Goal: Book appointment/travel/reservation

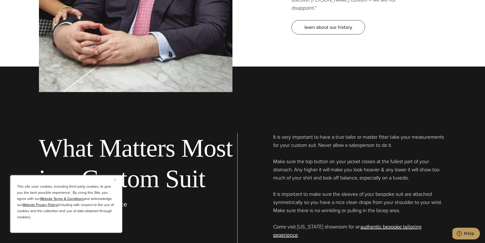
scroll to position [1681, 0]
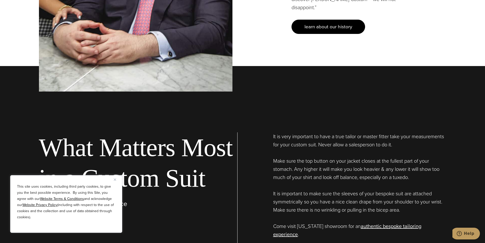
click at [322, 23] on span "learn about our history" at bounding box center [329, 26] width 48 height 7
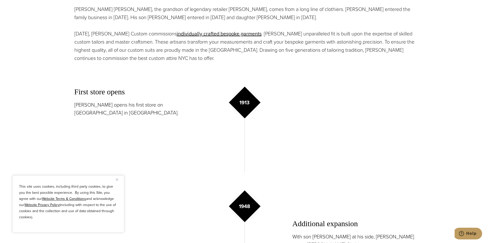
scroll to position [114, 0]
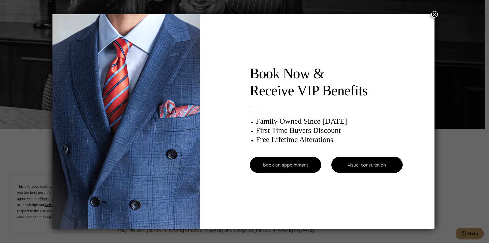
click at [368, 165] on link "visual consultation" at bounding box center [366, 165] width 71 height 16
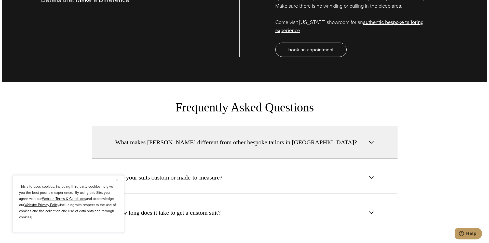
scroll to position [2012, 0]
